Goal: Task Accomplishment & Management: Manage account settings

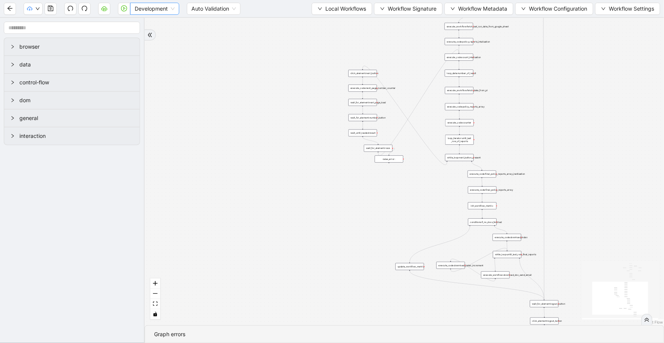
click at [166, 11] on span "Development" at bounding box center [155, 8] width 40 height 11
click at [160, 34] on div "Production" at bounding box center [154, 36] width 37 height 8
click at [122, 11] on icon "play-circle" at bounding box center [124, 8] width 6 height 6
drag, startPoint x: 2, startPoint y: 328, endPoint x: 107, endPoint y: 424, distance: 142.4
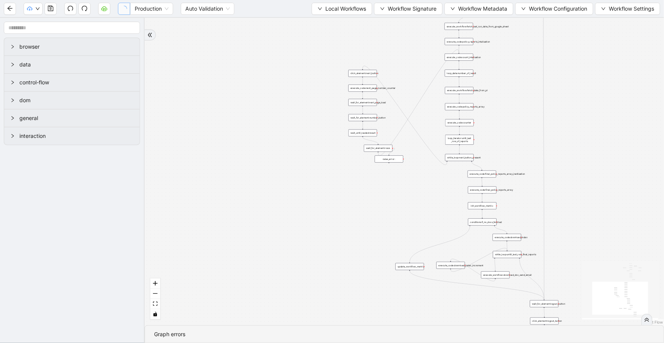
paste input "**"
type input "**********"
drag, startPoint x: 43, startPoint y: 350, endPoint x: -83, endPoint y: 346, distance: 126.0
paste input "***"
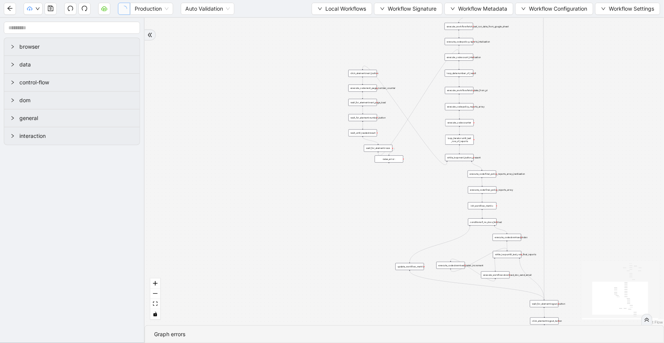
type input "**********"
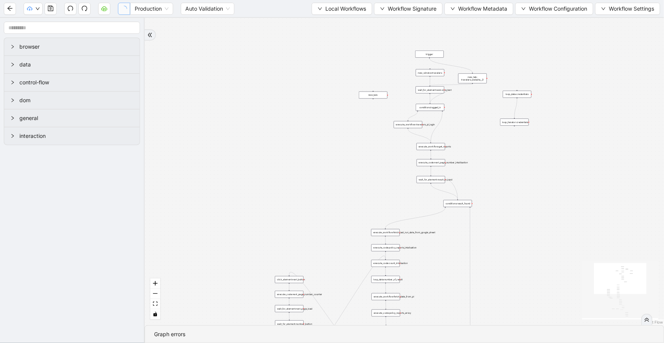
drag, startPoint x: 359, startPoint y: 40, endPoint x: 277, endPoint y: 313, distance: 285.1
click at [277, 313] on div "trigger execute_workflow:travelers_pl_login execute_workflow:get_reports execut…" at bounding box center [404, 172] width 519 height 308
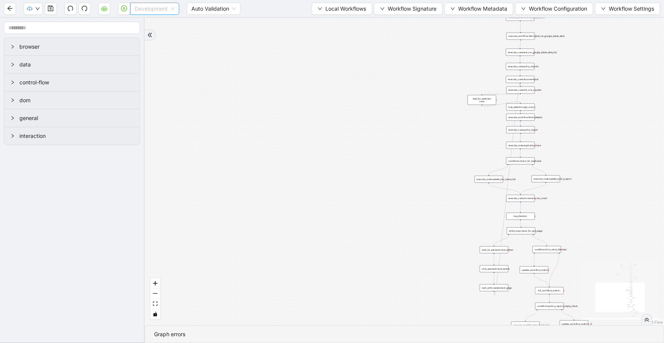
click at [165, 12] on span "Development" at bounding box center [155, 8] width 40 height 11
click at [161, 36] on div "Production" at bounding box center [154, 36] width 37 height 8
drag, startPoint x: 434, startPoint y: 67, endPoint x: 525, endPoint y: 32, distance: 97.4
click at [437, 67] on div "trigger execute_workflow:travelers_pl_login conditions:logged_in new_window:tra…" at bounding box center [404, 172] width 519 height 308
click at [122, 9] on icon "play-circle" at bounding box center [124, 8] width 6 height 6
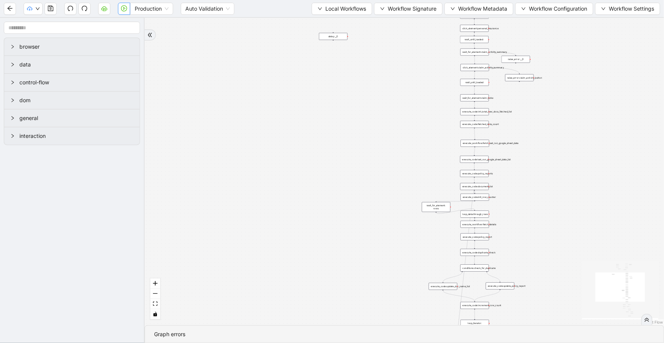
drag, startPoint x: 385, startPoint y: 97, endPoint x: 316, endPoint y: 246, distance: 163.7
click at [316, 246] on div "trigger execute_workflow:travelers_pl_login conditions:logged_in new_window:tra…" at bounding box center [404, 172] width 519 height 308
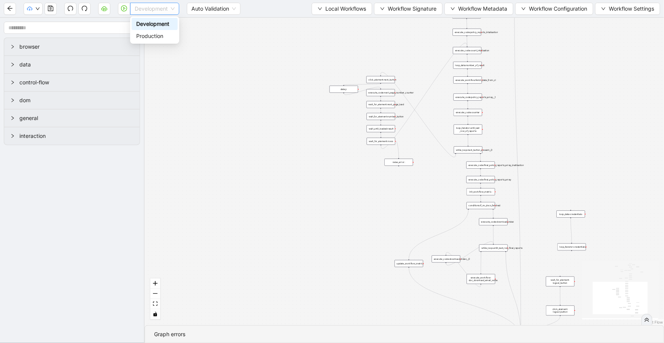
click at [159, 10] on span "Development" at bounding box center [155, 8] width 40 height 11
click at [152, 34] on div "Production" at bounding box center [154, 36] width 37 height 8
click at [126, 11] on icon "play-circle" at bounding box center [124, 8] width 6 height 6
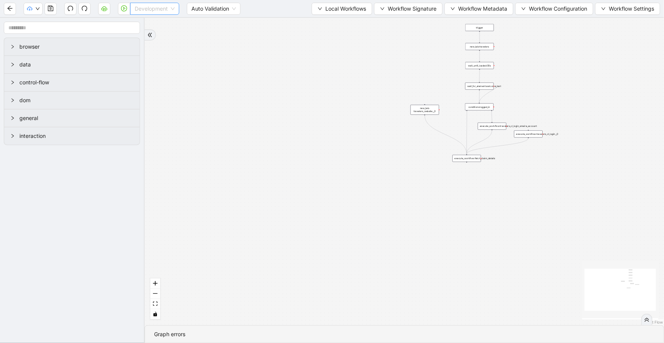
click at [162, 4] on span "Development" at bounding box center [155, 8] width 40 height 11
click at [157, 35] on div "Production" at bounding box center [154, 36] width 37 height 8
click at [121, 9] on icon "play-circle" at bounding box center [124, 8] width 6 height 6
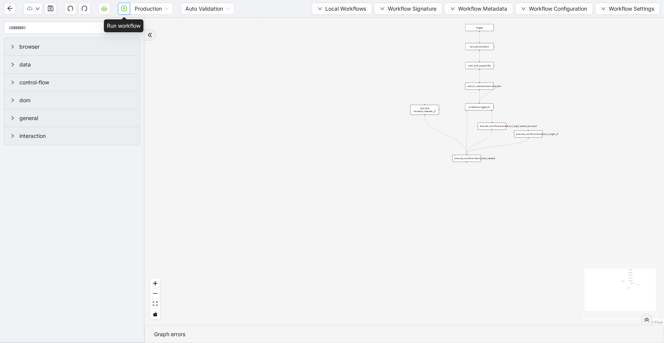
click at [121, 12] on button "button" at bounding box center [124, 9] width 12 height 12
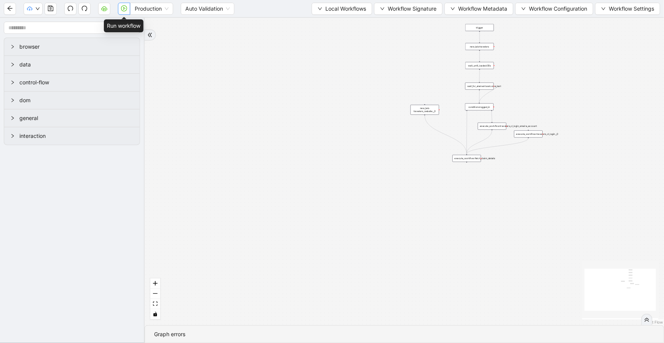
click at [122, 9] on icon "play-circle" at bounding box center [124, 8] width 6 height 6
